Goal: Find specific fact: Find contact information

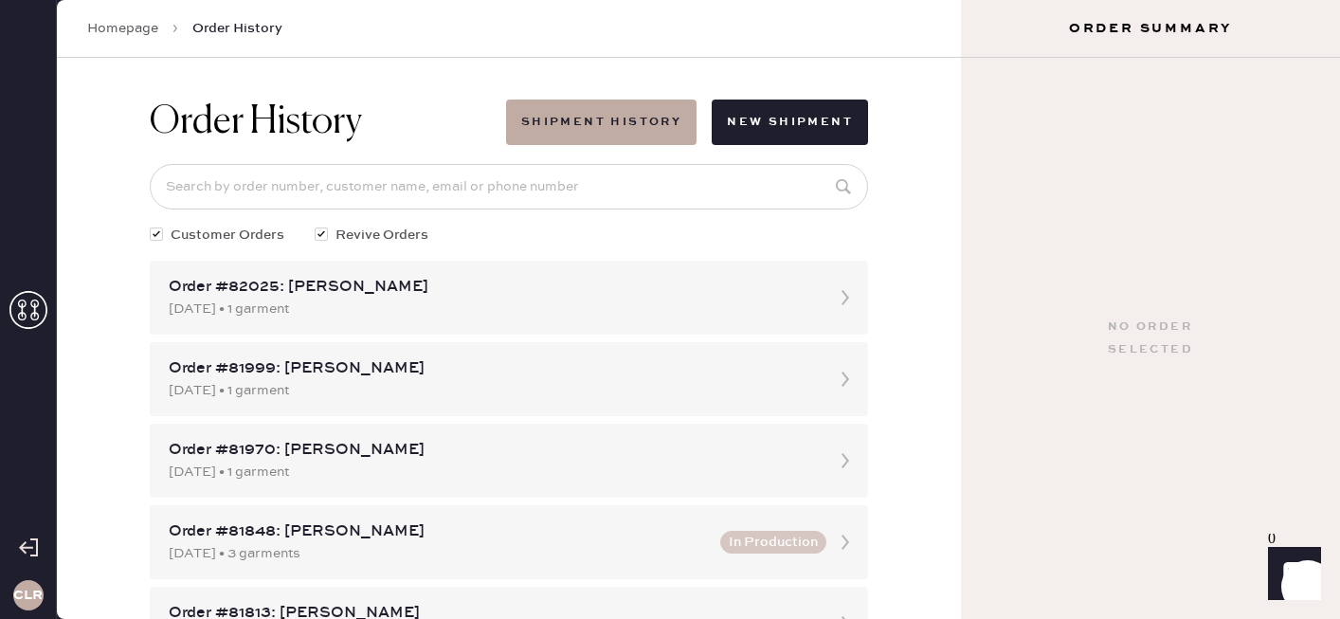
click at [44, 299] on use at bounding box center [28, 310] width 38 height 38
click at [39, 310] on icon at bounding box center [28, 310] width 38 height 38
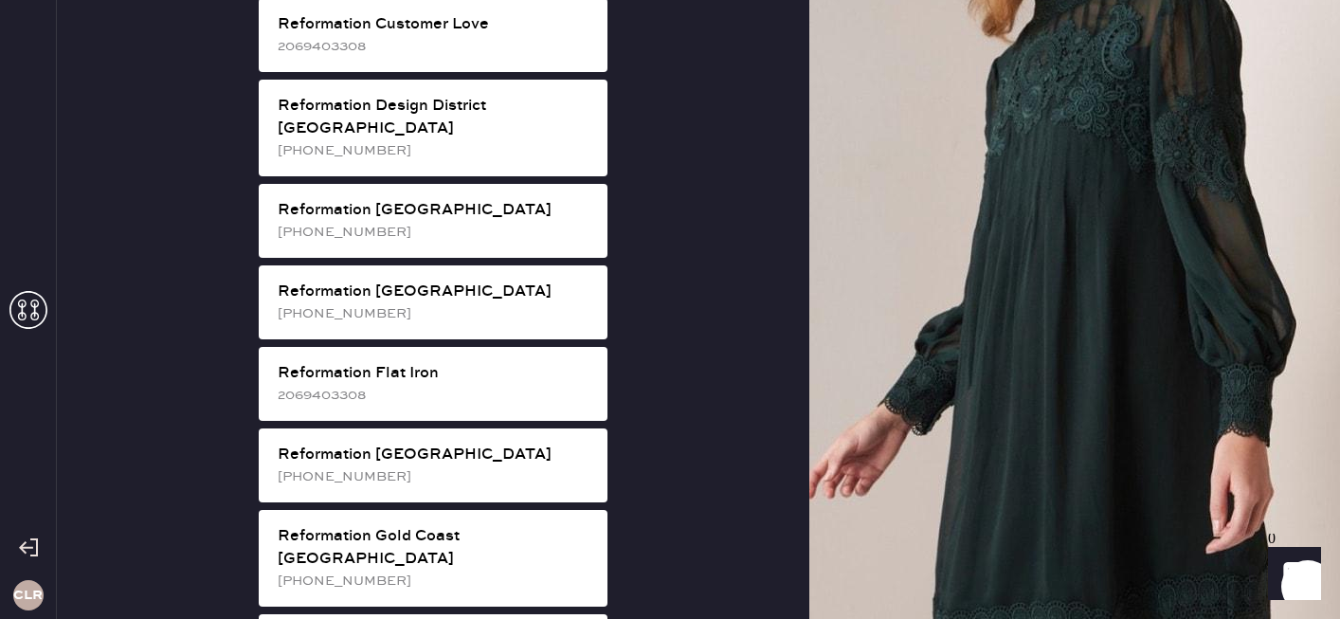
scroll to position [1027, 0]
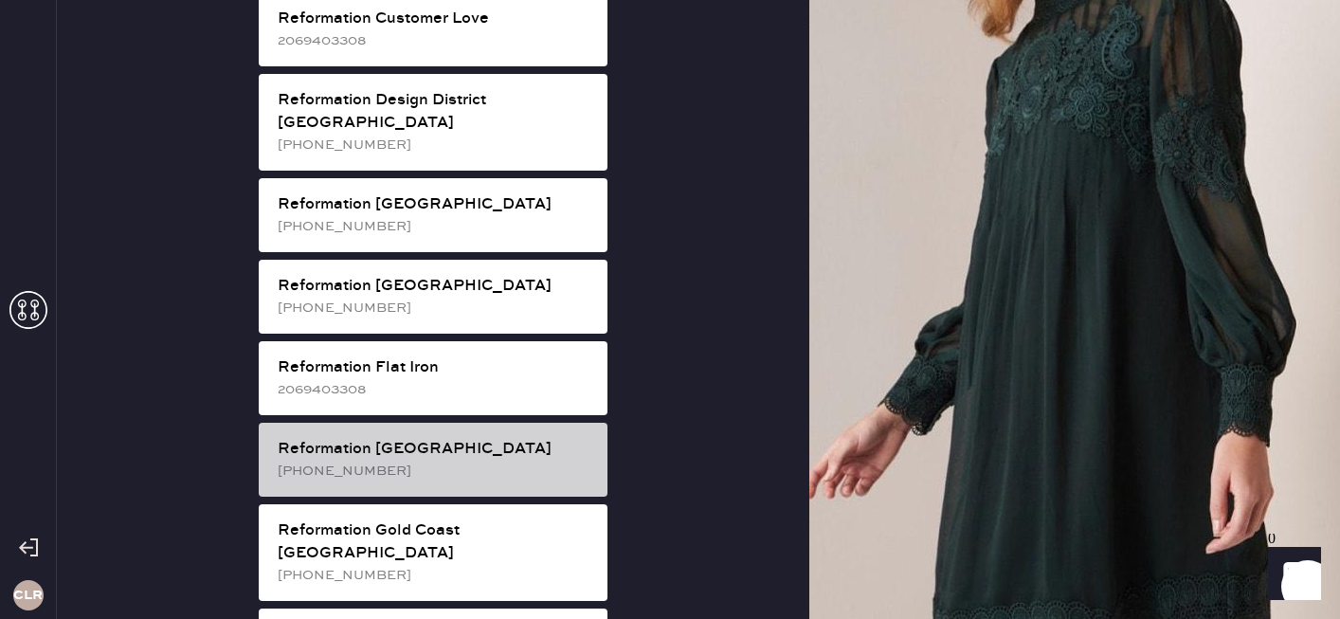
click at [399, 461] on div "[PHONE_NUMBER]" at bounding box center [435, 471] width 315 height 21
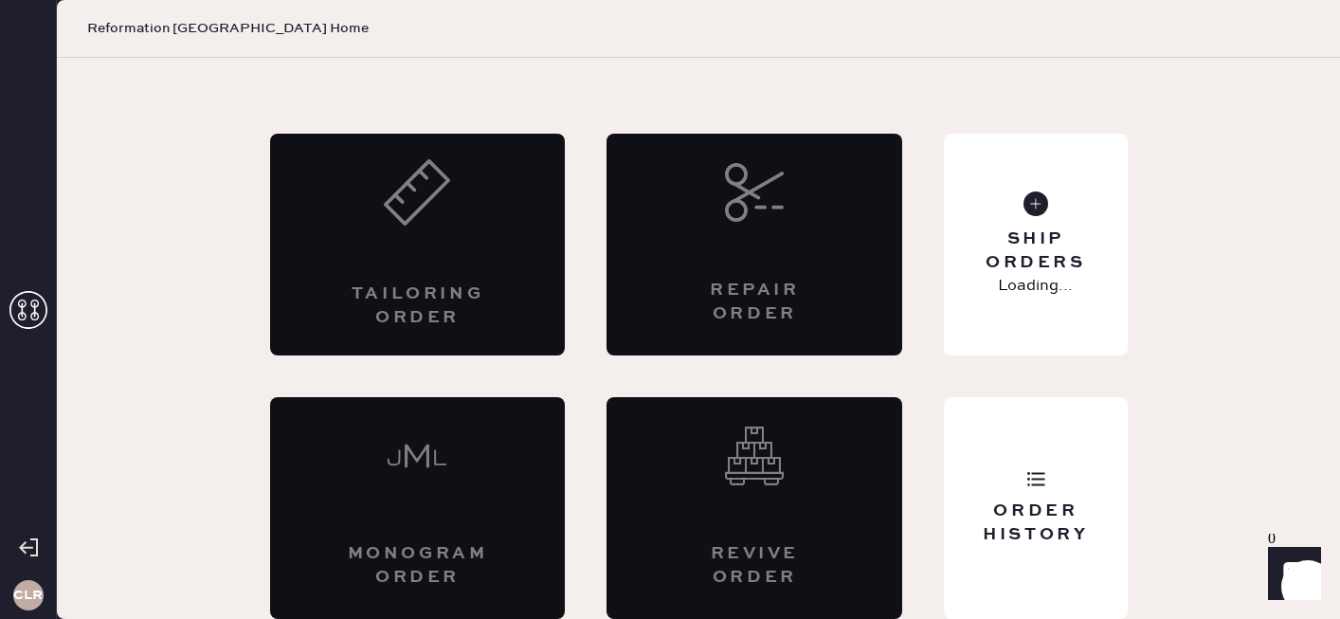
scroll to position [68, 0]
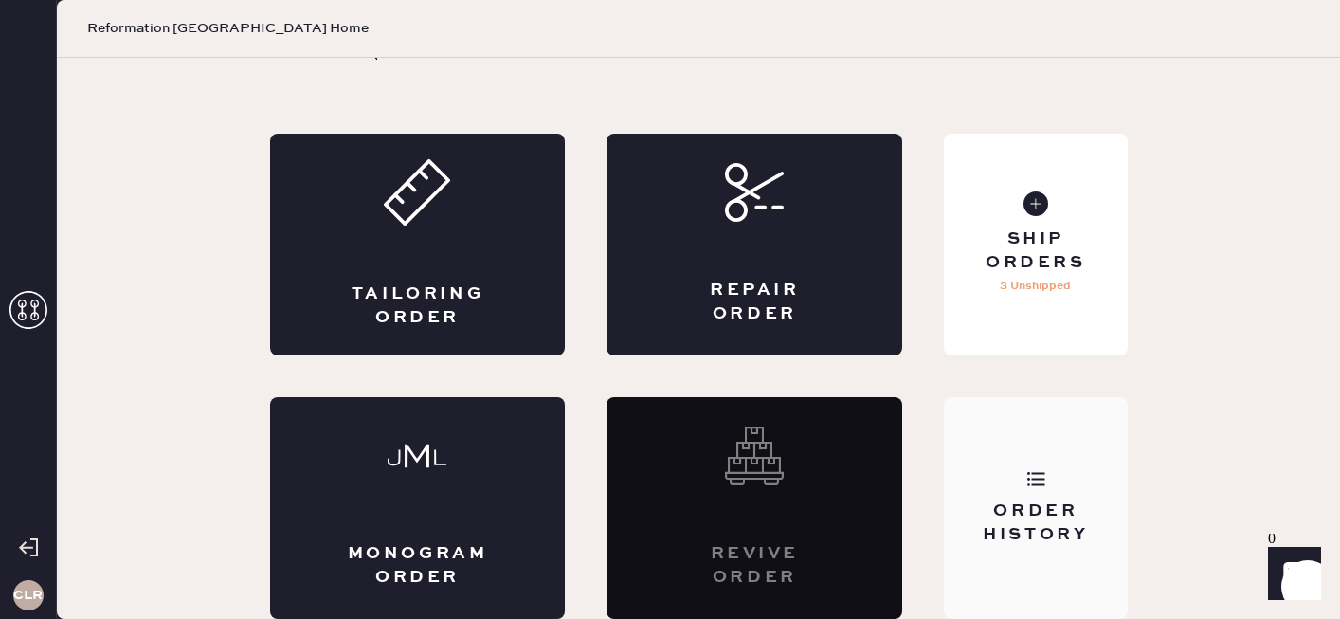
click at [1038, 542] on div "Order History" at bounding box center [1035, 522] width 153 height 47
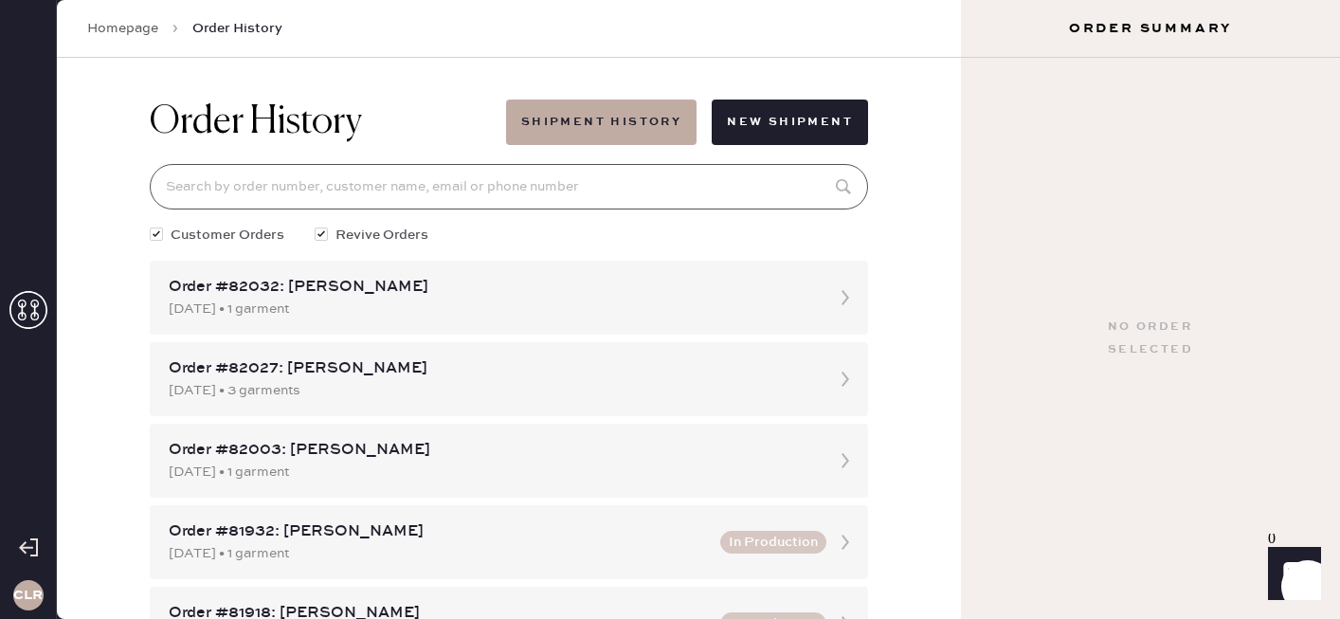
click at [400, 181] on input at bounding box center [509, 186] width 718 height 45
paste input "81159"
type input "81159"
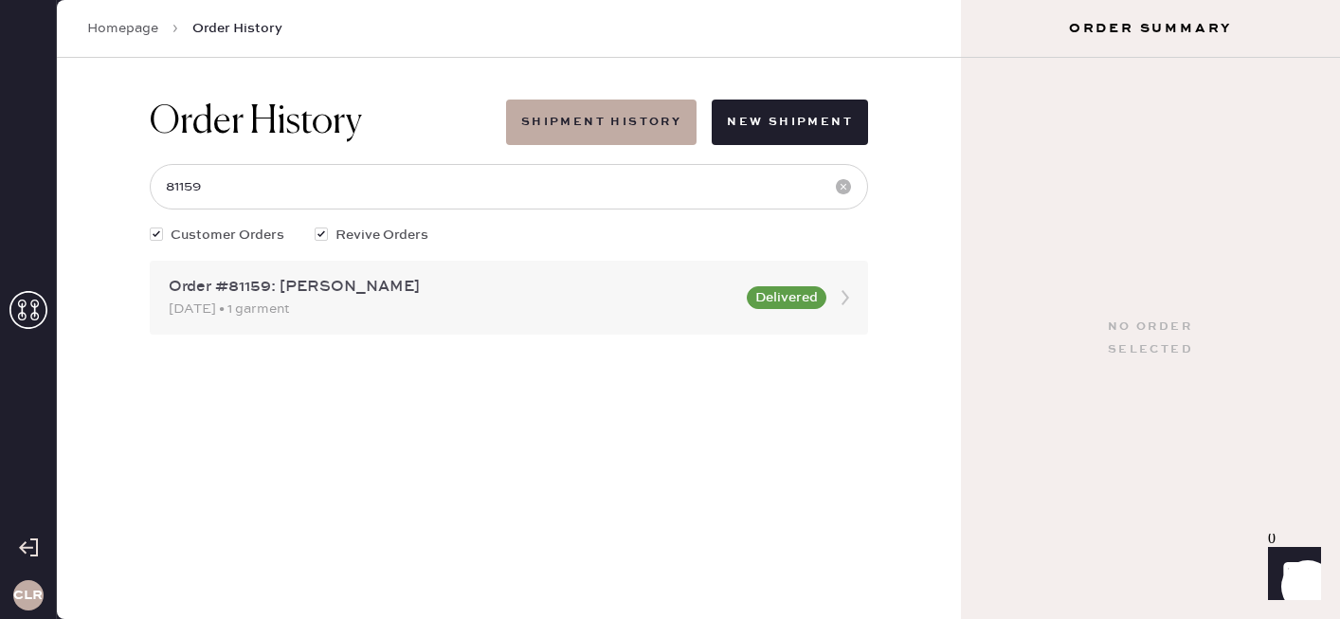
click at [443, 301] on div "[DATE] • 1 garment" at bounding box center [452, 309] width 567 height 21
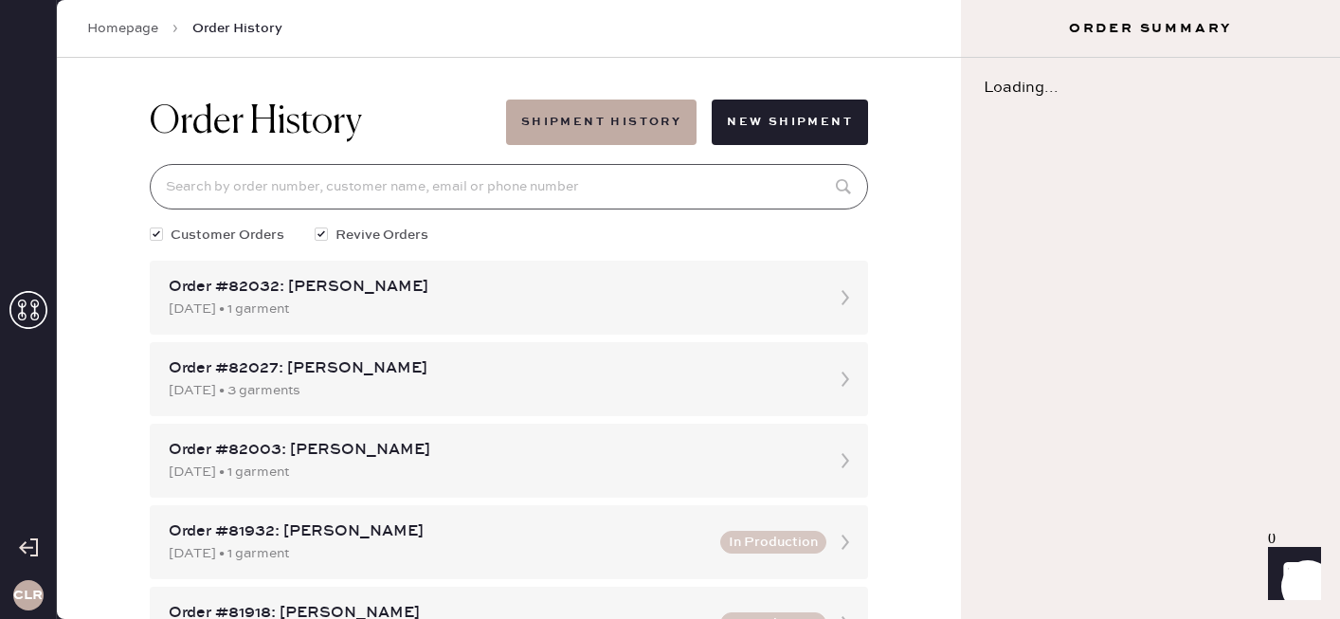
click at [207, 182] on input at bounding box center [509, 186] width 718 height 45
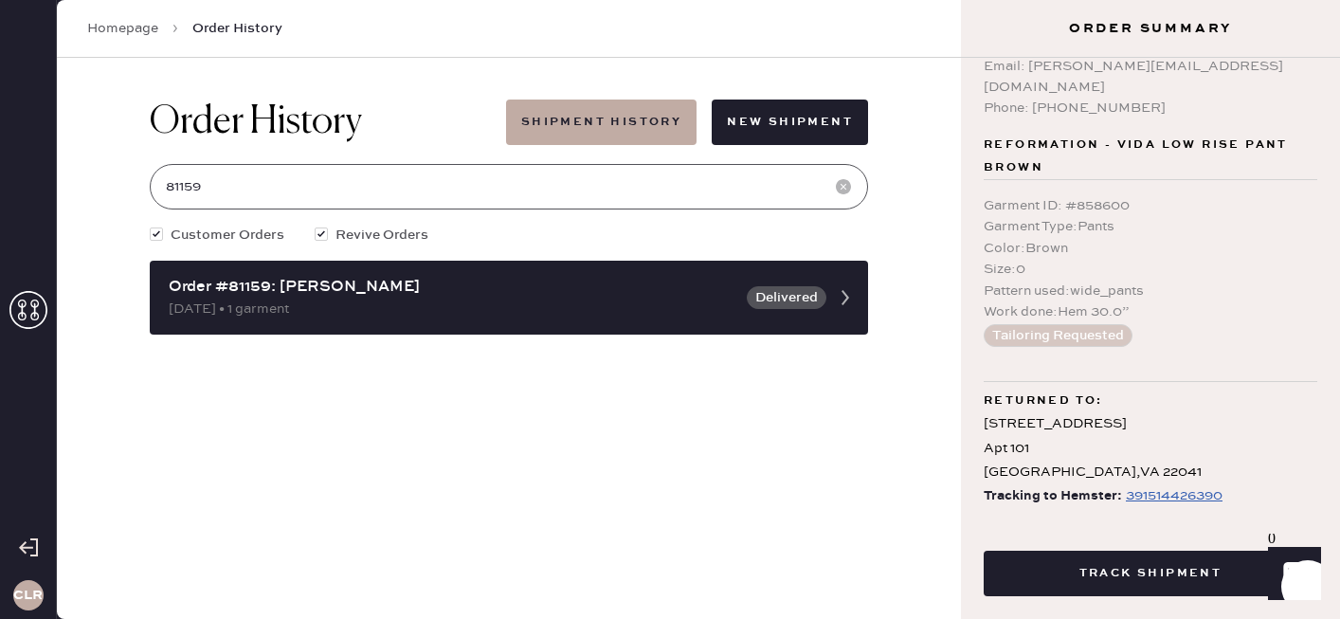
scroll to position [74, 0]
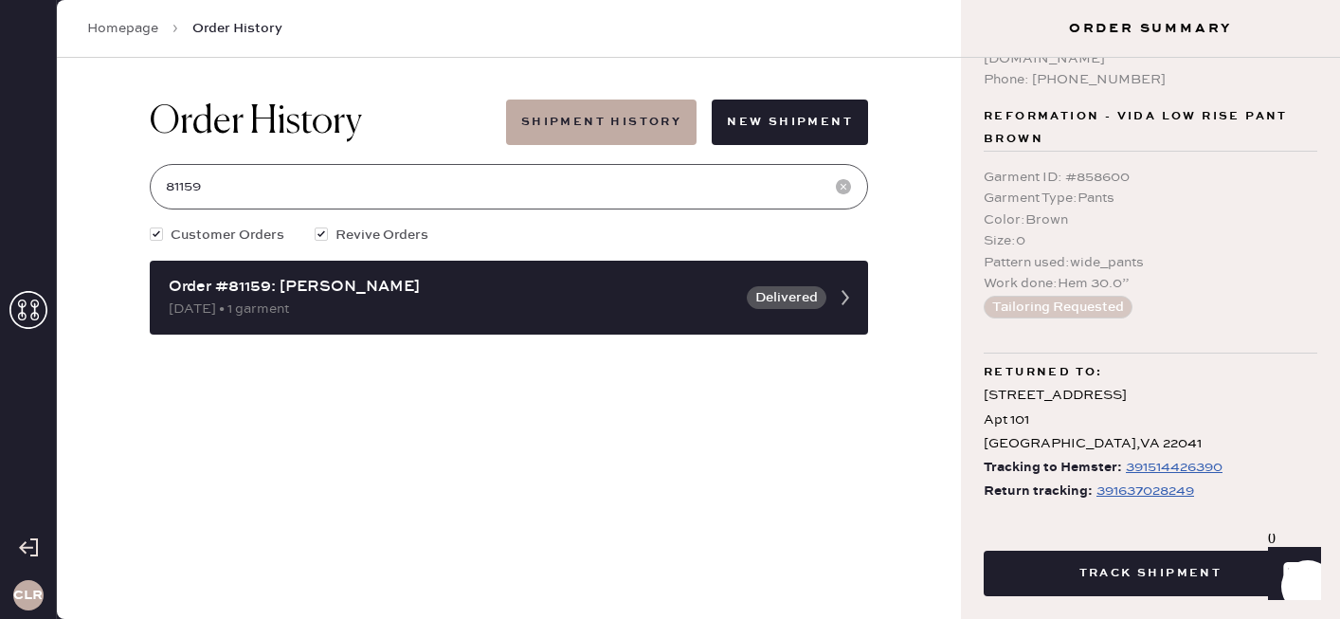
type input "81159"
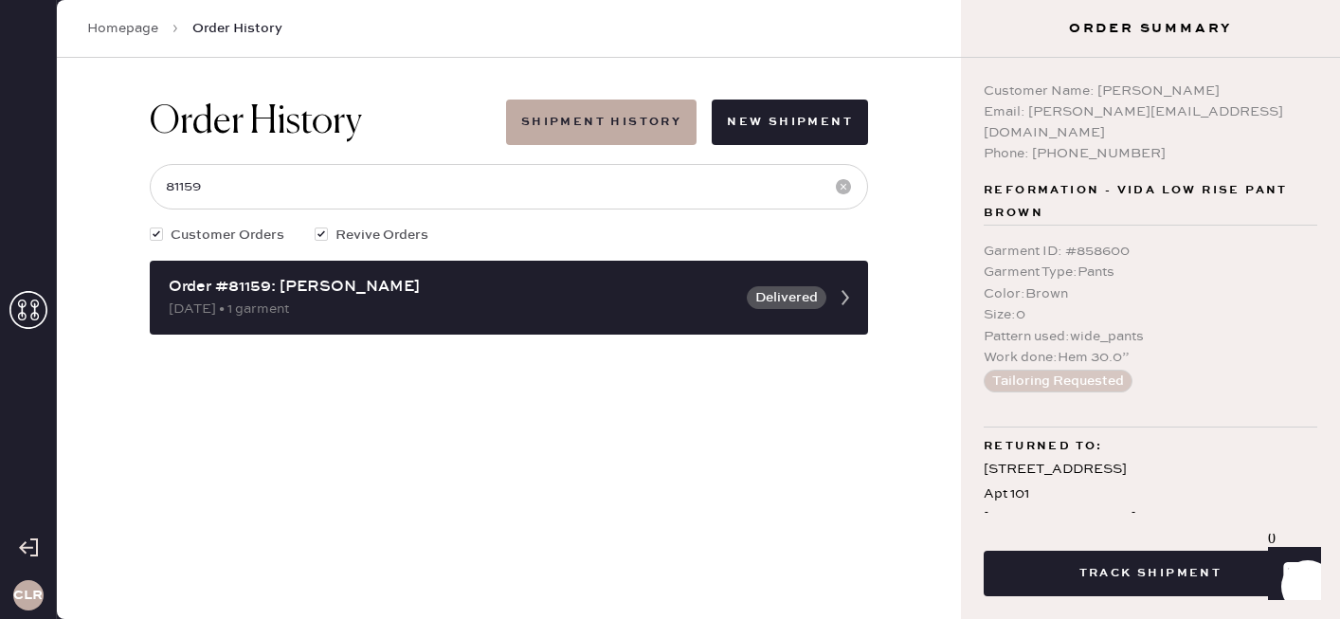
drag, startPoint x: 1094, startPoint y: 88, endPoint x: 1251, endPoint y: 86, distance: 157.3
click at [1251, 86] on div "Customer Name: [PERSON_NAME]" at bounding box center [1151, 91] width 334 height 21
copy div "[PERSON_NAME]"
click at [1044, 143] on div "Phone: [PHONE_NUMBER]" at bounding box center [1151, 153] width 334 height 21
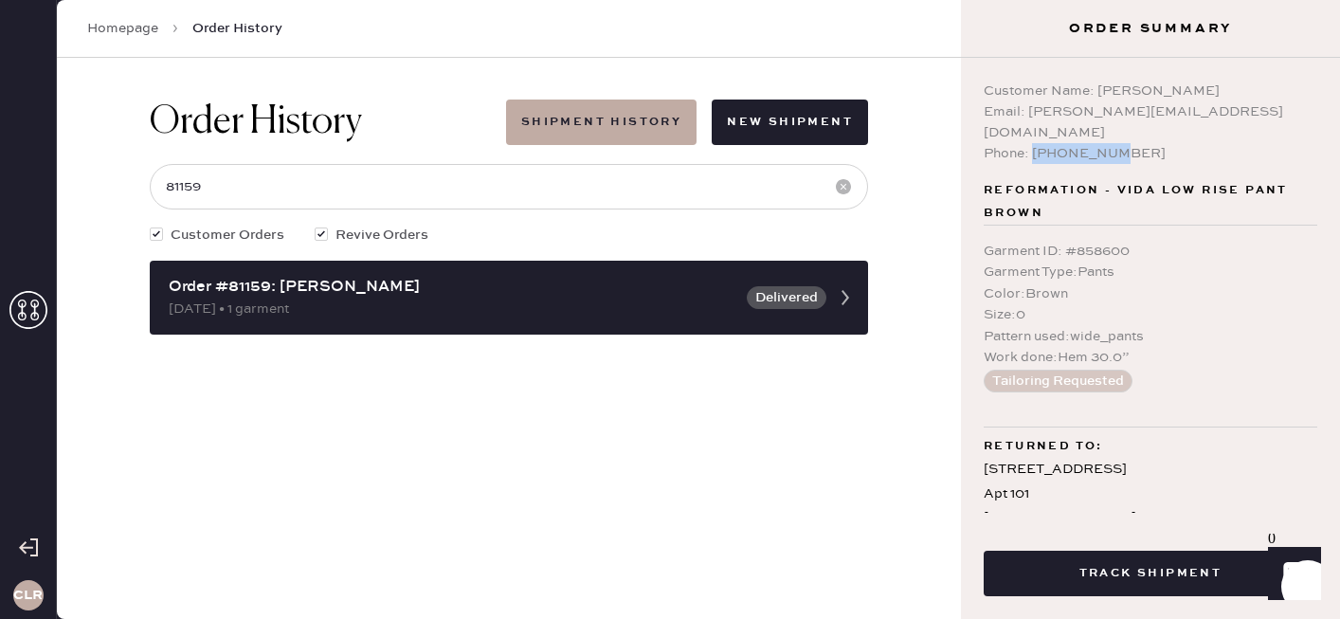
copy div "2028238758"
copy div "[PERSON_NAME]"
drag, startPoint x: 1098, startPoint y: 88, endPoint x: 1295, endPoint y: 87, distance: 197.1
click at [1295, 87] on div "Customer Name: [PERSON_NAME]" at bounding box center [1151, 91] width 334 height 21
copy div "[EMAIL_ADDRESS][DOMAIN_NAME]"
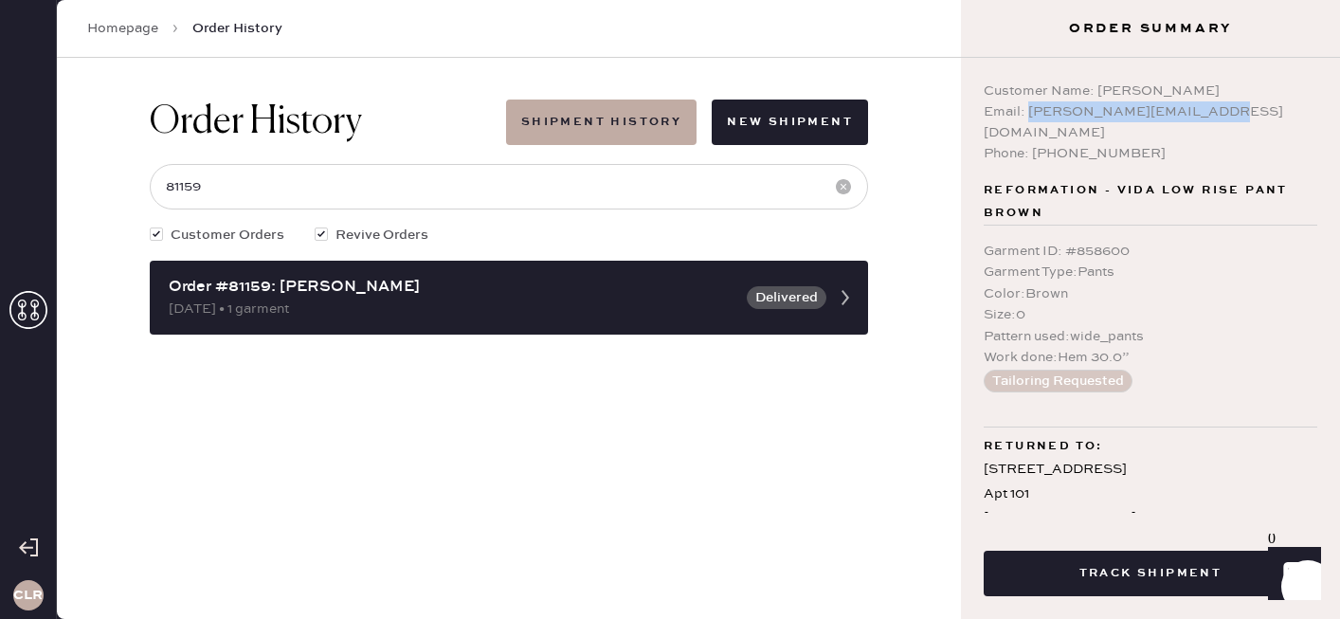
drag, startPoint x: 1026, startPoint y: 110, endPoint x: 1284, endPoint y: 106, distance: 257.8
click at [1284, 106] on div "Email: [PERSON_NAME][EMAIL_ADDRESS][DOMAIN_NAME]" at bounding box center [1151, 122] width 334 height 42
click at [29, 309] on icon at bounding box center [28, 310] width 38 height 38
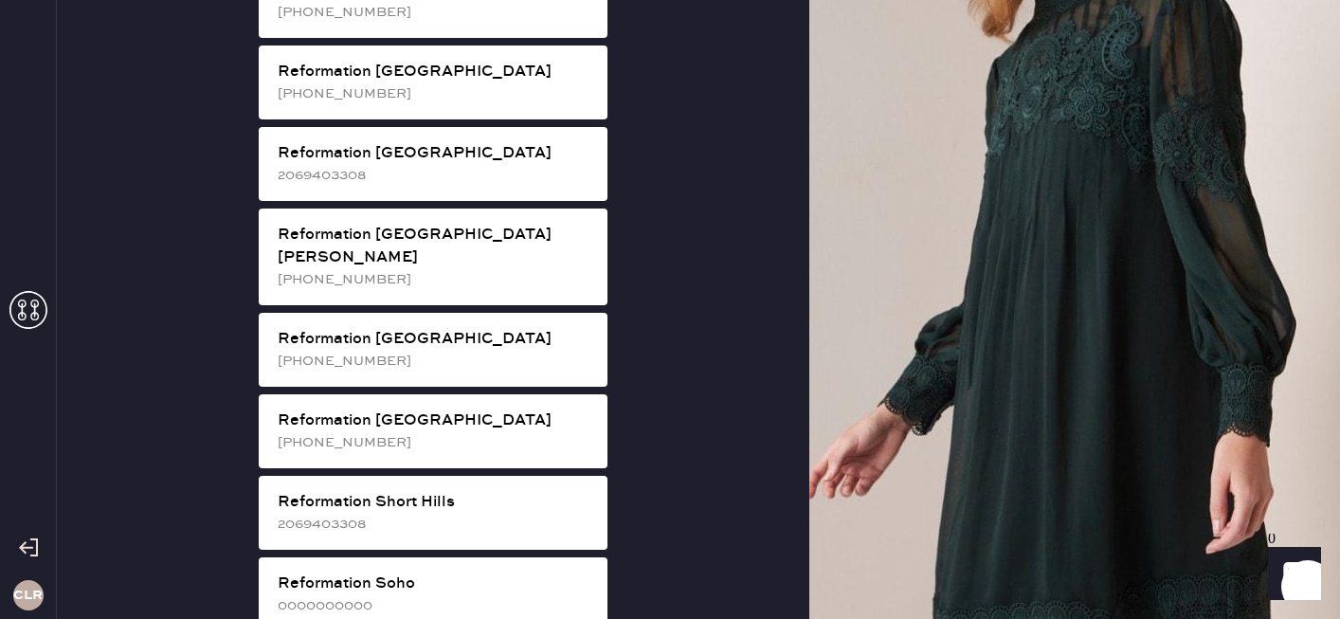
scroll to position [2980, 0]
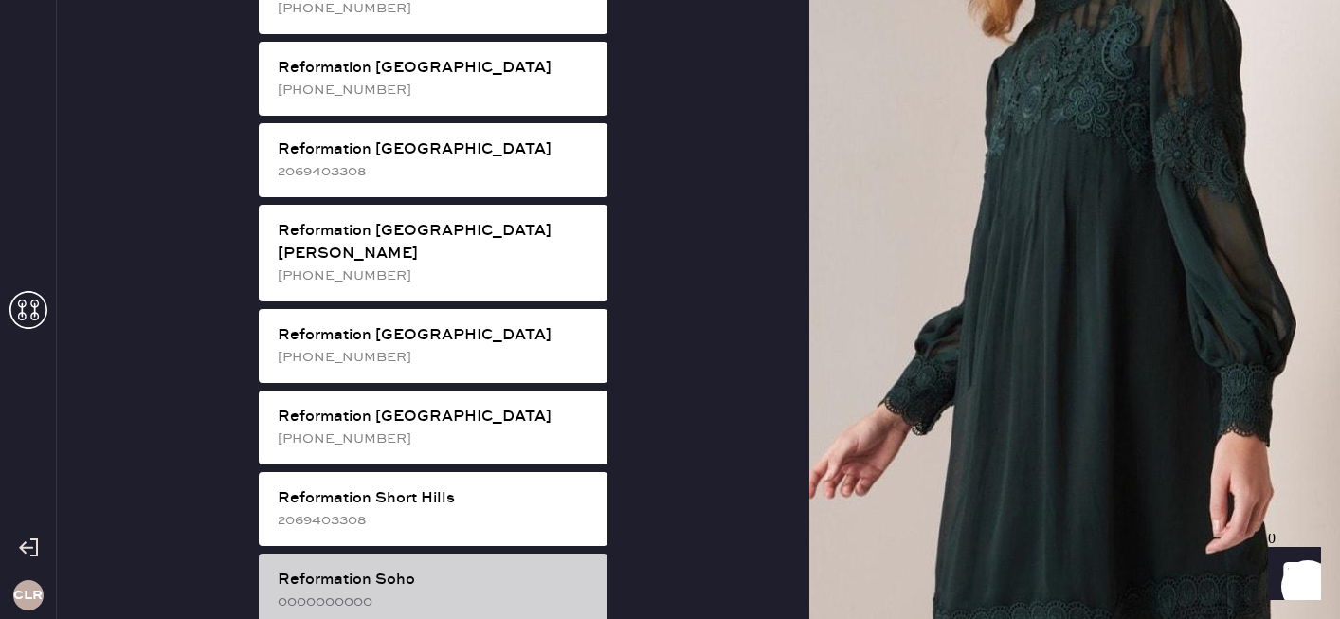
click at [339, 569] on div "Reformation Soho" at bounding box center [435, 580] width 315 height 23
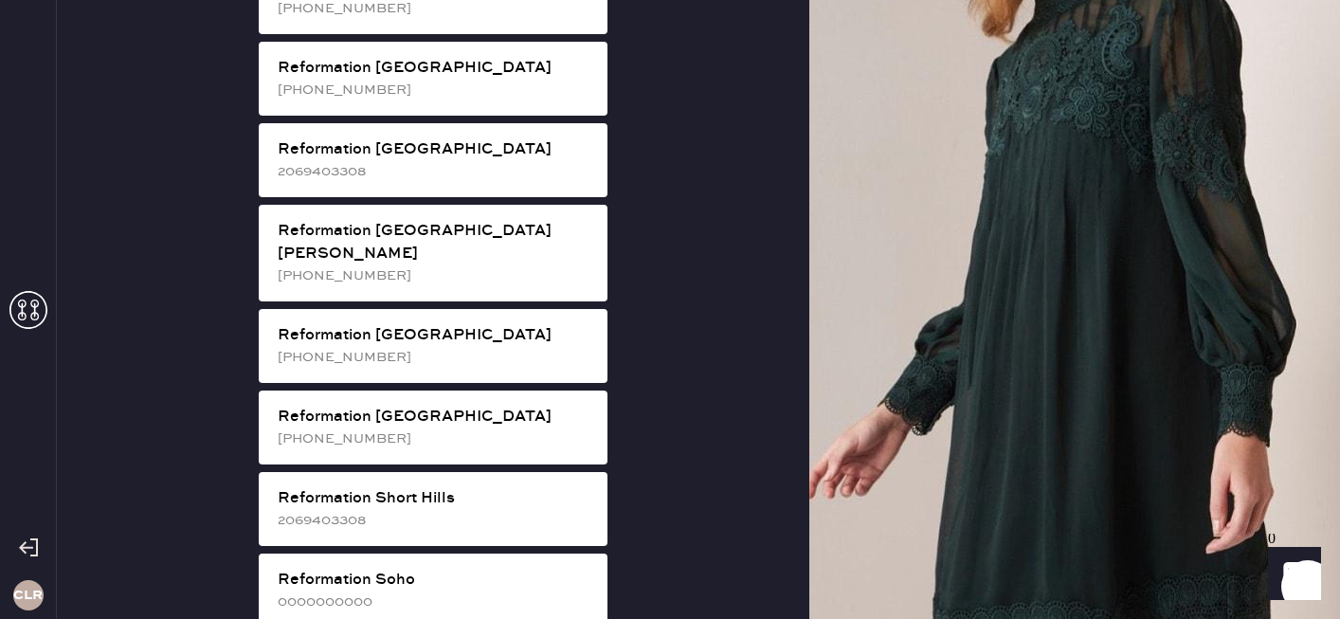
scroll to position [68, 0]
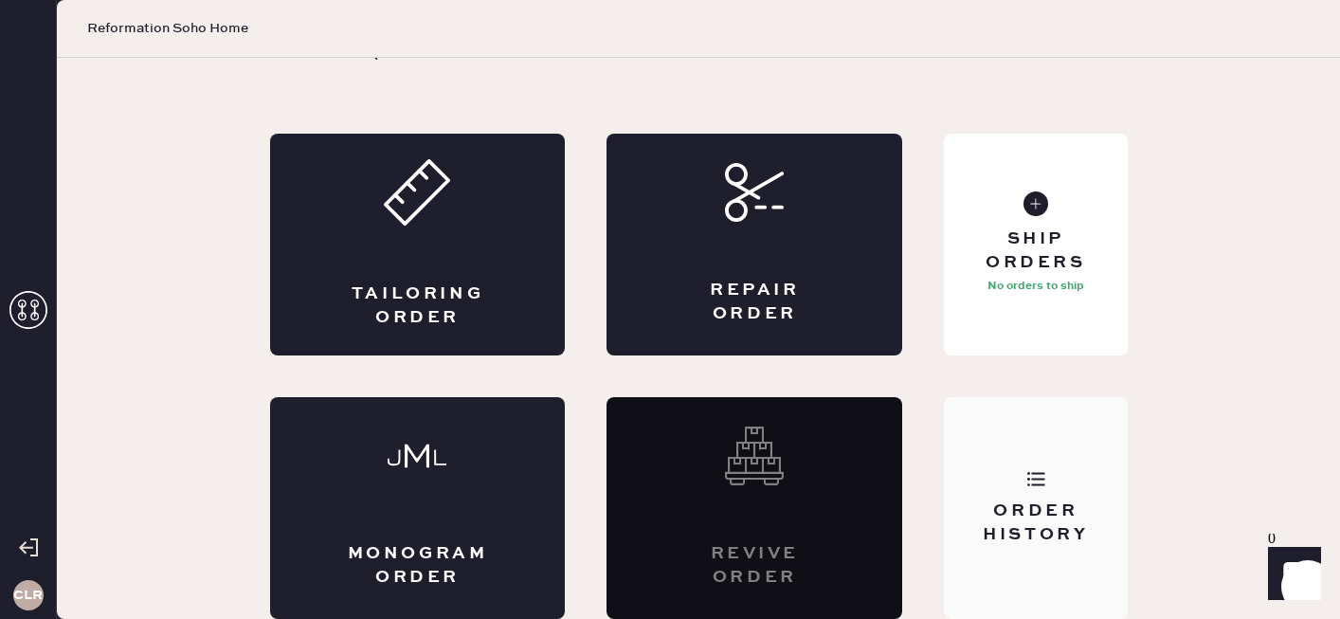
click at [1099, 536] on div "Order History" at bounding box center [1035, 522] width 153 height 47
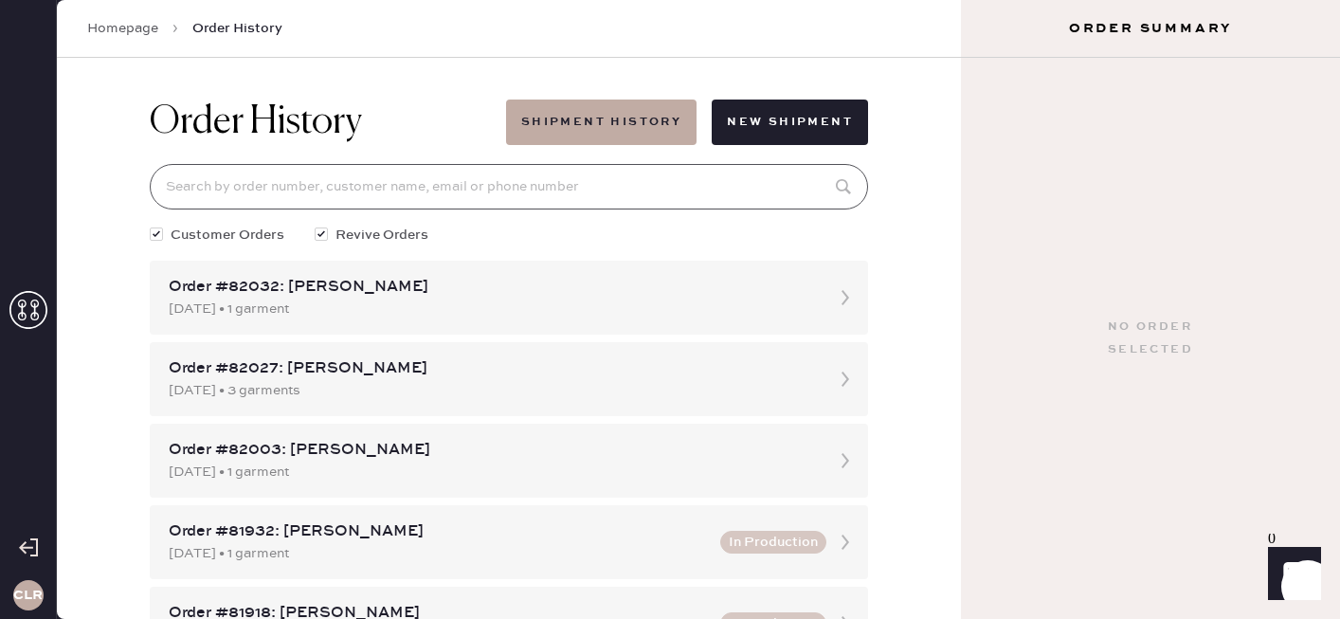
click at [544, 208] on input at bounding box center [509, 186] width 718 height 45
paste input "81657"
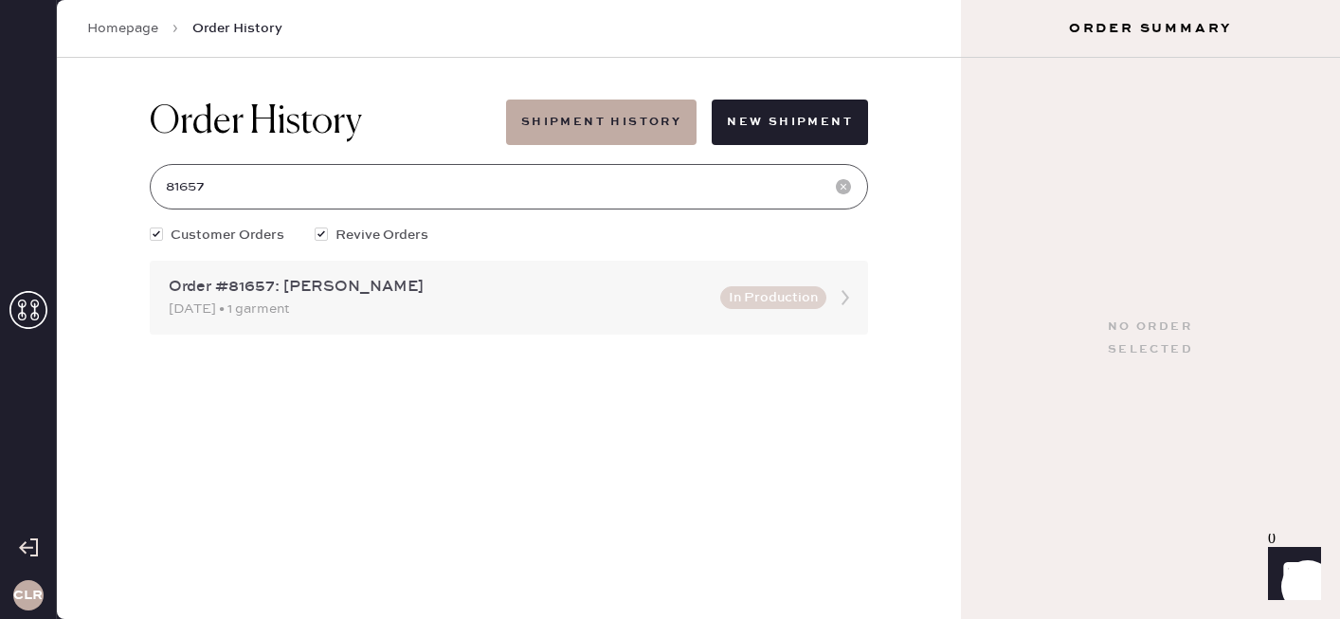
type input "81657"
click at [553, 316] on div "[DATE] • 1 garment" at bounding box center [439, 309] width 540 height 21
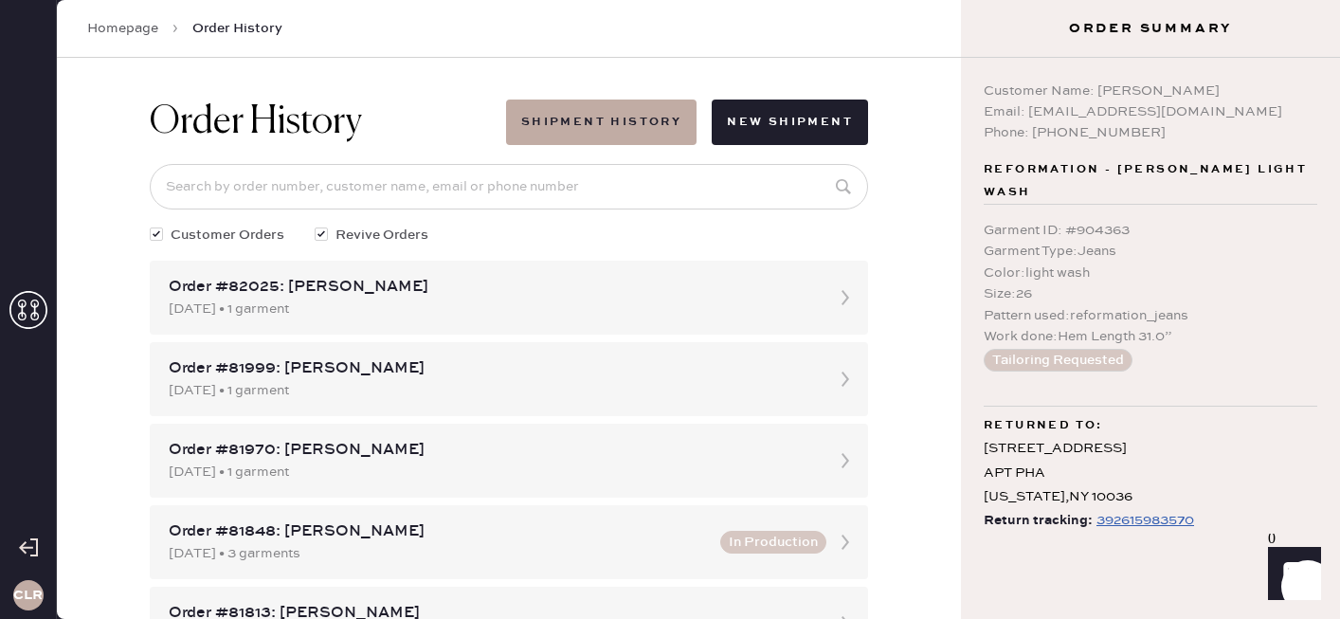
click at [1146, 509] on div "392615983570" at bounding box center [1146, 520] width 98 height 23
drag, startPoint x: 1030, startPoint y: 108, endPoint x: 1225, endPoint y: 108, distance: 194.3
click at [1226, 109] on div "Email: [EMAIL_ADDRESS][DOMAIN_NAME]" at bounding box center [1151, 111] width 334 height 21
copy div "[EMAIL_ADDRESS][DOMAIN_NAME]"
click at [450, 172] on input at bounding box center [509, 186] width 718 height 45
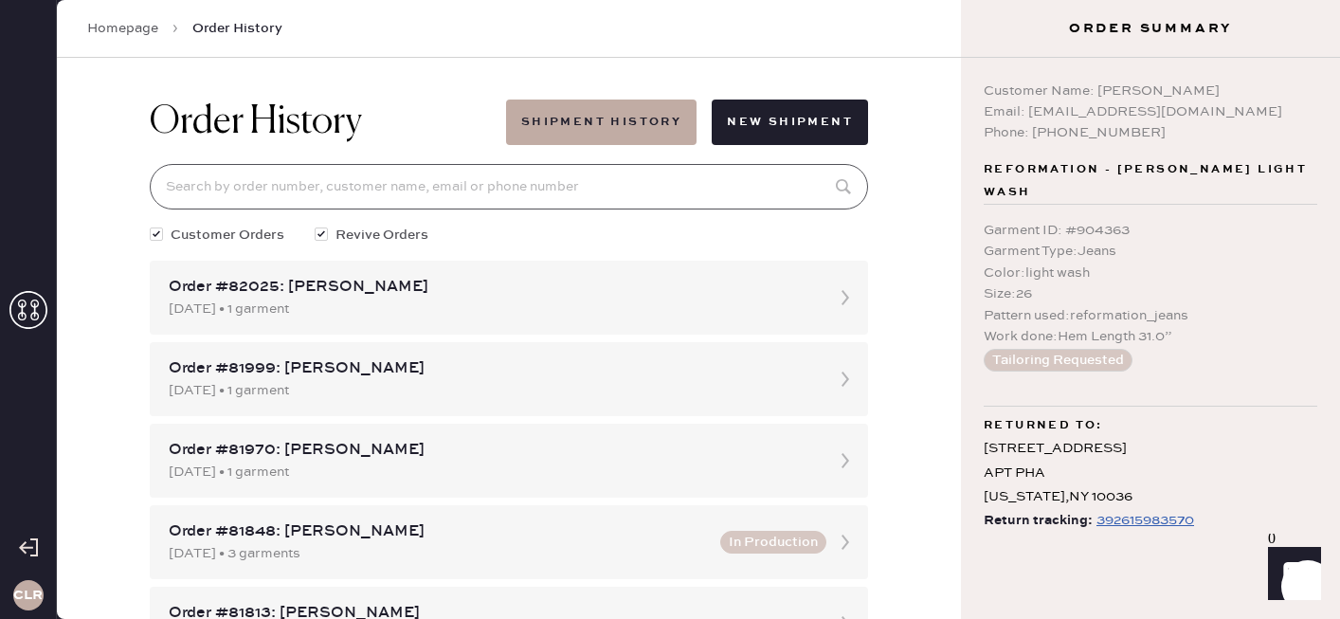
paste input "[EMAIL_ADDRESS][DOMAIN_NAME]"
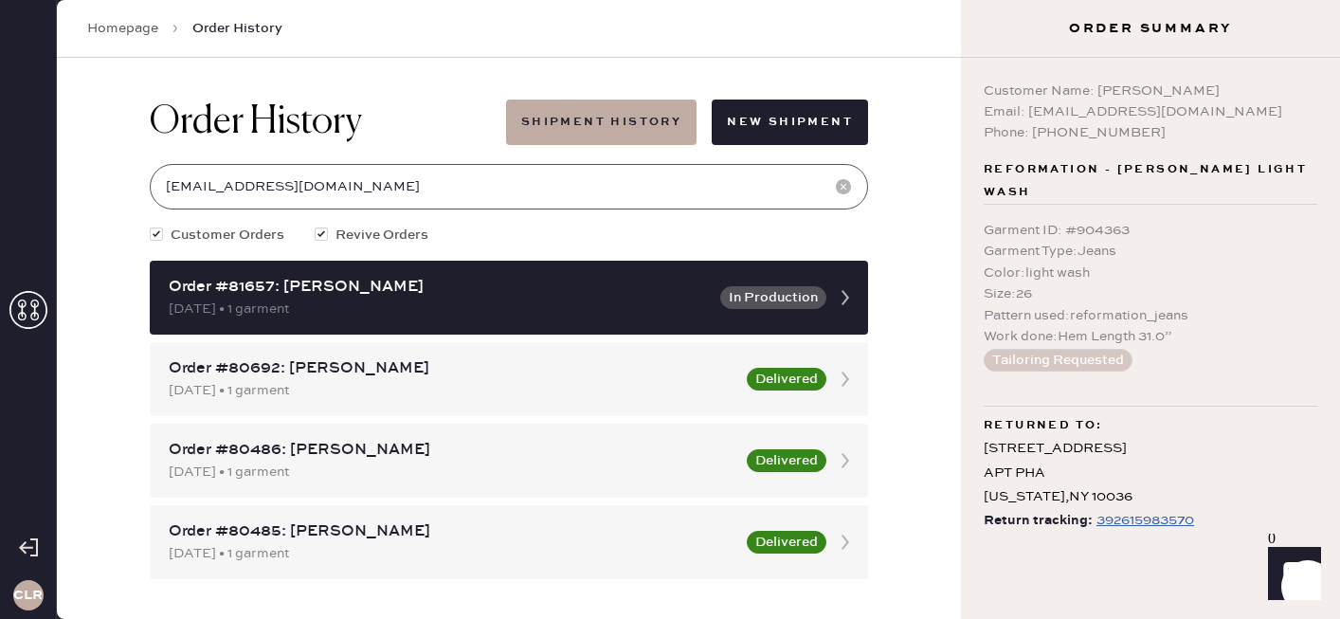
type input "[EMAIL_ADDRESS][DOMAIN_NAME]"
